Goal: Transaction & Acquisition: Obtain resource

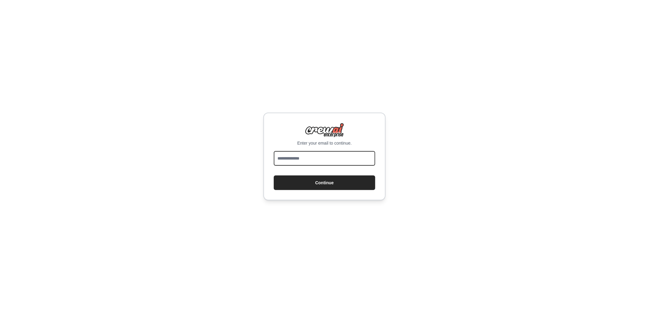
click at [307, 158] on input "email" at bounding box center [324, 158] width 101 height 15
type input "**********"
click at [324, 182] on button "Continue" at bounding box center [324, 183] width 101 height 15
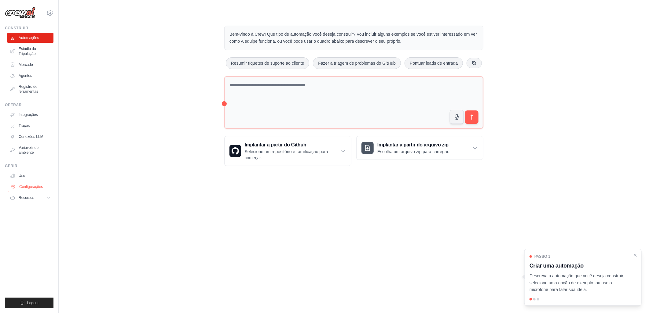
click at [37, 187] on font "Configurações" at bounding box center [31, 186] width 24 height 5
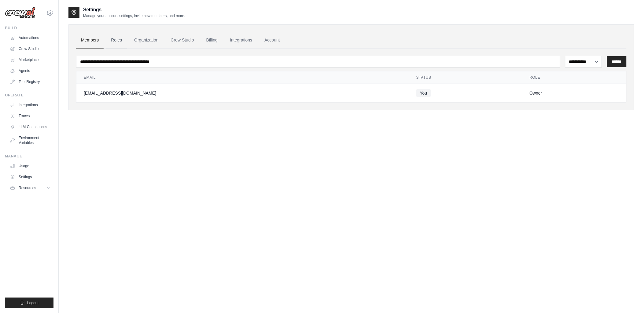
click at [114, 38] on link "Roles" at bounding box center [116, 40] width 21 height 16
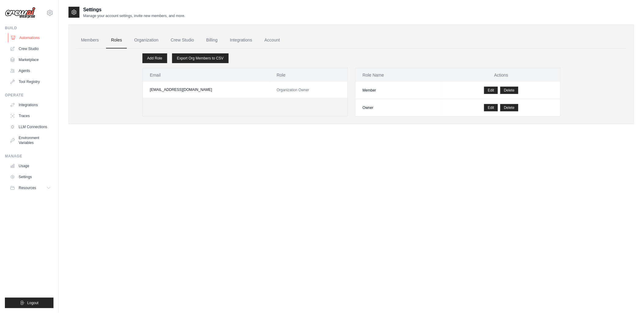
click at [27, 38] on link "Automations" at bounding box center [31, 38] width 46 height 10
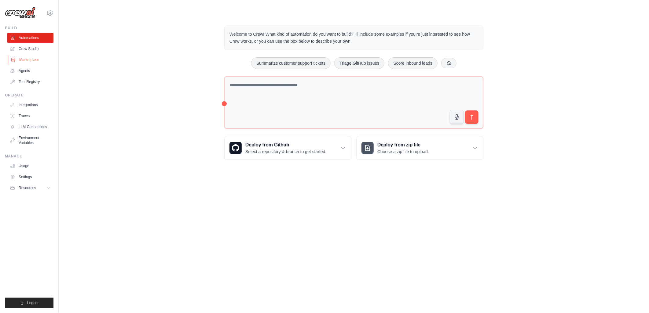
click at [27, 60] on link "Marketplace" at bounding box center [31, 60] width 46 height 10
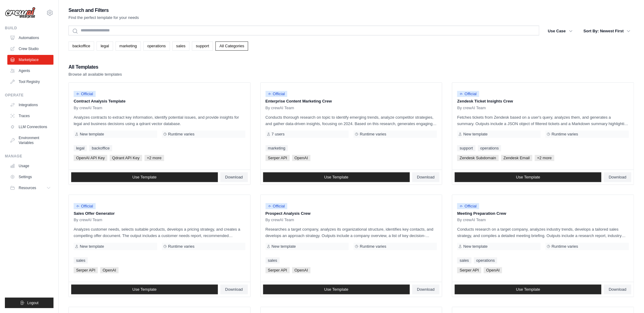
click at [317, 66] on div "All Templates Browse all available templates" at bounding box center [350, 70] width 565 height 15
click at [355, 46] on div "backoffice legal marketing operations sales support All Categories" at bounding box center [350, 46] width 565 height 9
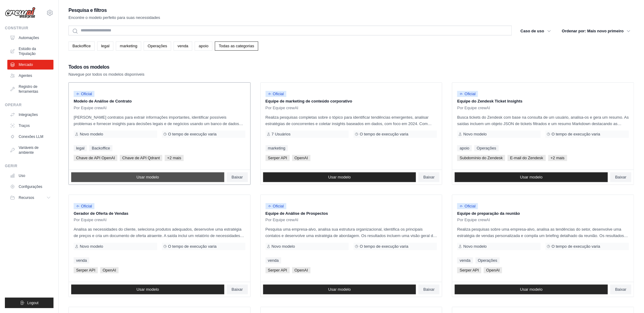
click at [144, 177] on span "Usar modelo" at bounding box center [148, 177] width 23 height 5
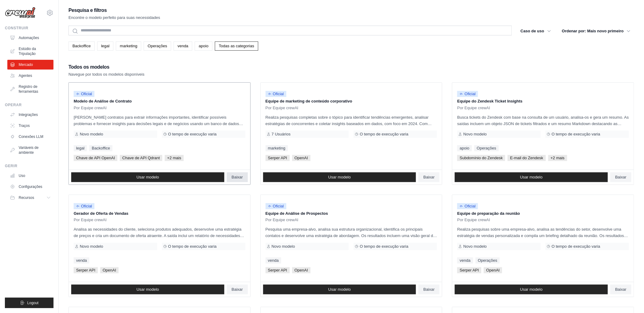
click at [236, 176] on span "Baixar" at bounding box center [237, 177] width 11 height 5
click at [427, 177] on span "Baixar" at bounding box center [428, 177] width 11 height 5
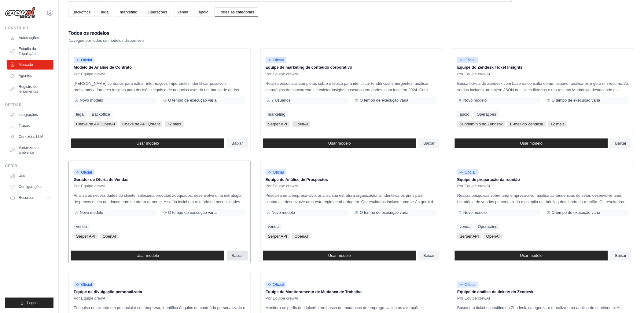
click at [236, 255] on span "Baixar" at bounding box center [237, 256] width 11 height 5
click at [428, 256] on span "Baixar" at bounding box center [428, 256] width 11 height 5
click at [619, 256] on span "Baixar" at bounding box center [620, 256] width 11 height 5
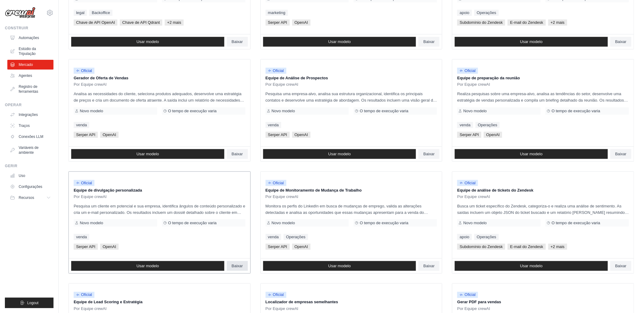
click at [238, 267] on span "Baixar" at bounding box center [237, 266] width 11 height 5
click at [430, 266] on span "Baixar" at bounding box center [428, 266] width 11 height 5
click at [617, 264] on span "Baixar" at bounding box center [620, 266] width 11 height 5
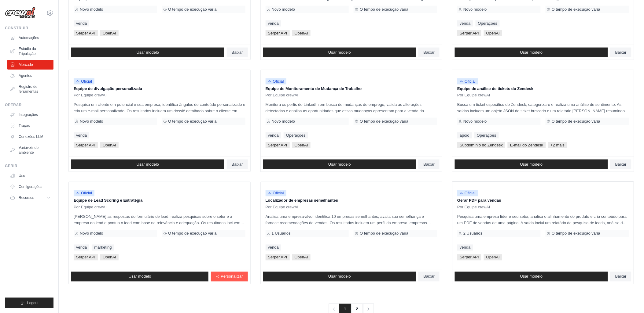
scroll to position [253, 0]
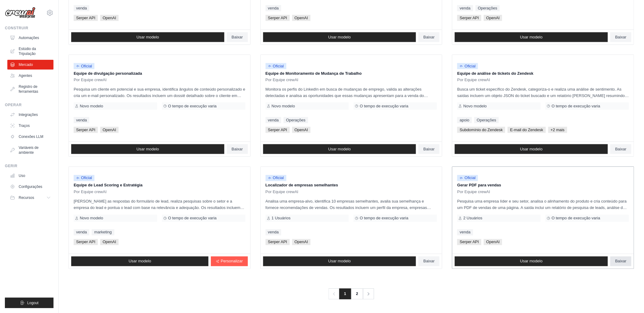
click at [620, 261] on span "Baixar" at bounding box center [620, 261] width 11 height 5
click at [361, 294] on link "2" at bounding box center [357, 294] width 12 height 11
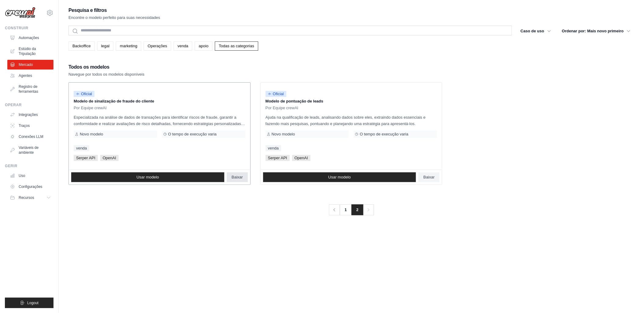
click at [233, 177] on span "Baixar" at bounding box center [237, 177] width 11 height 5
click at [430, 176] on span "Baixar" at bounding box center [428, 177] width 11 height 5
